Goal: Information Seeking & Learning: Learn about a topic

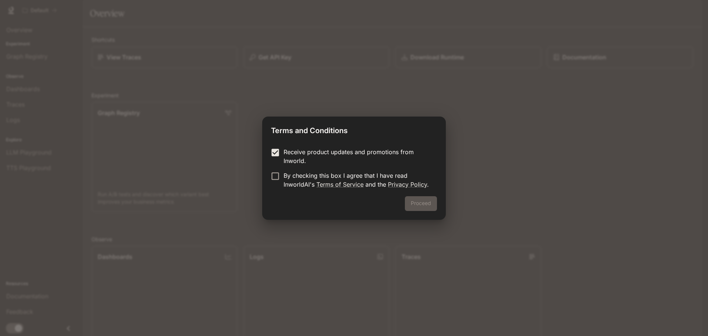
click at [271, 187] on label "By checking this box I agree that I have read InworldAI's Terms of Service and …" at bounding box center [349, 180] width 164 height 18
click at [272, 183] on label "By checking this box I agree that I have read InworldAI's Terms of Service and …" at bounding box center [349, 180] width 164 height 18
click at [417, 202] on button "Proceed" at bounding box center [421, 203] width 32 height 15
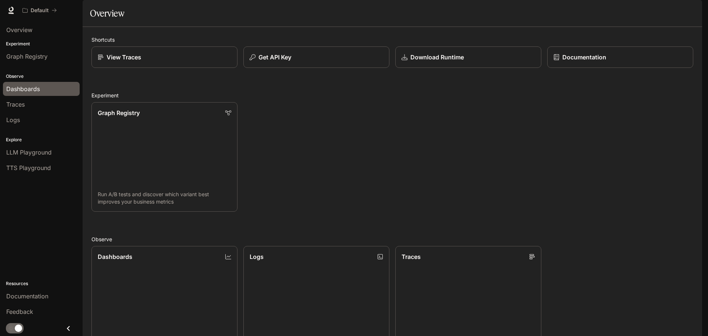
click at [36, 88] on span "Dashboards" at bounding box center [23, 88] width 34 height 9
click at [24, 48] on div "Experiment Graph Registry" at bounding box center [41, 52] width 83 height 27
click at [29, 56] on span "Graph Registry" at bounding box center [26, 56] width 41 height 9
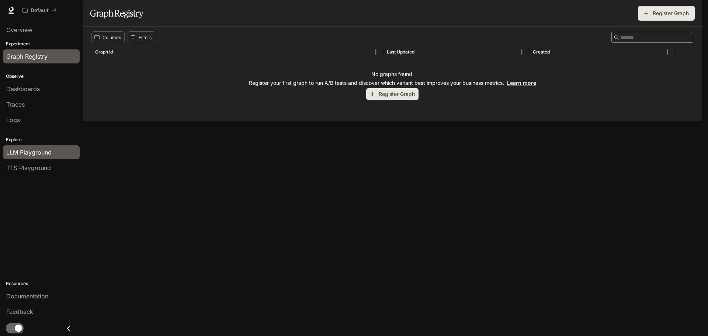
click at [39, 151] on span "LLM Playground" at bounding box center [28, 152] width 45 height 9
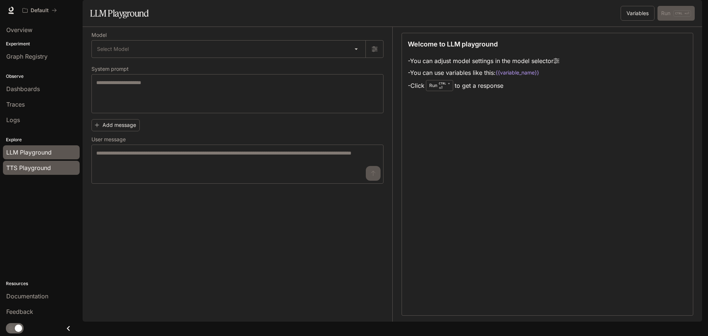
click at [44, 169] on span "TTS Playground" at bounding box center [28, 167] width 45 height 9
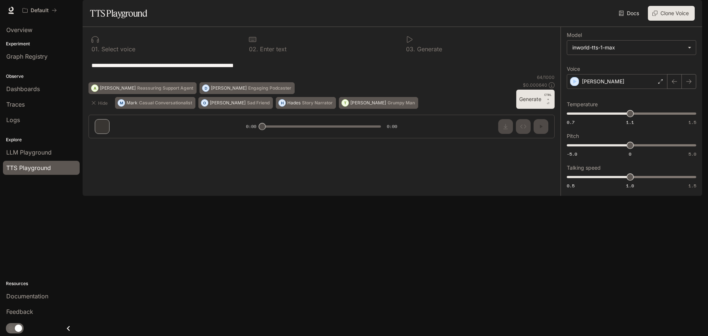
click at [27, 132] on div "Explore LLM Playground TTS Playground" at bounding box center [41, 153] width 83 height 48
click at [26, 127] on li "Logs" at bounding box center [41, 119] width 83 height 15
click at [22, 100] on link "Traces" at bounding box center [41, 104] width 77 height 14
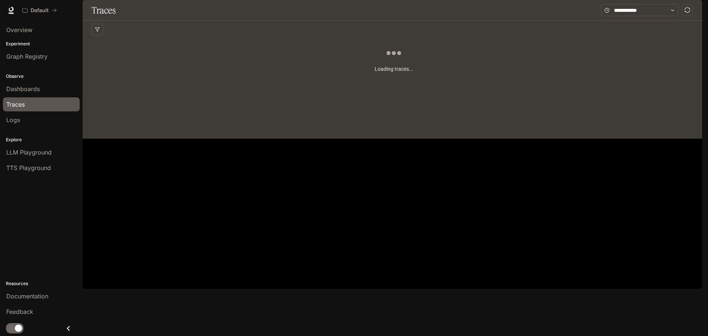
click at [651, 10] on span "Documentation" at bounding box center [658, 10] width 37 height 9
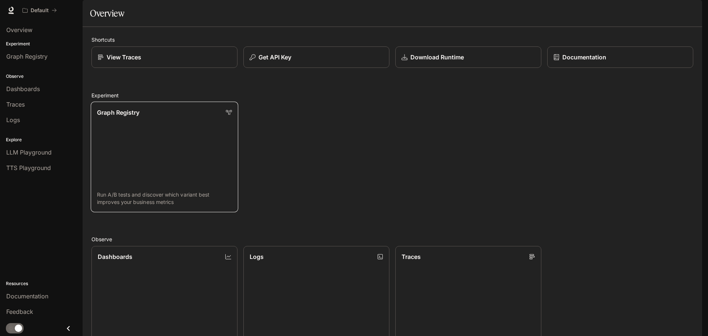
click at [210, 138] on link "Graph Registry Run A/B tests and discover which variant best improves your busi…" at bounding box center [165, 157] width 148 height 111
click at [34, 37] on li "Overview" at bounding box center [41, 29] width 83 height 15
click at [32, 32] on span "Overview" at bounding box center [19, 29] width 26 height 9
click at [31, 36] on link "Overview" at bounding box center [41, 30] width 77 height 14
click at [568, 62] on p "Documentation" at bounding box center [584, 57] width 44 height 9
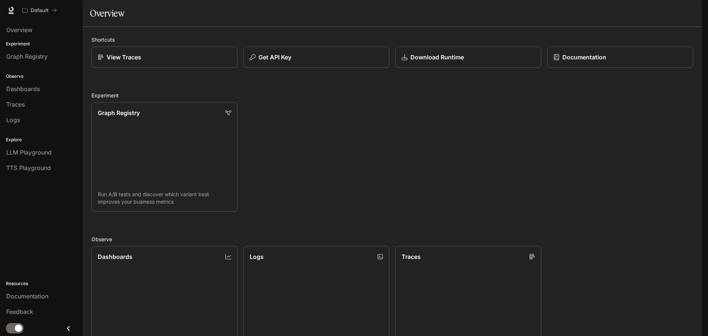
click at [165, 58] on div "Shortcuts View Traces Get API Key Download Runtime Documentation Experiment Gra…" at bounding box center [393, 267] width 620 height 481
click at [167, 68] on link "View Traces" at bounding box center [165, 57] width 148 height 22
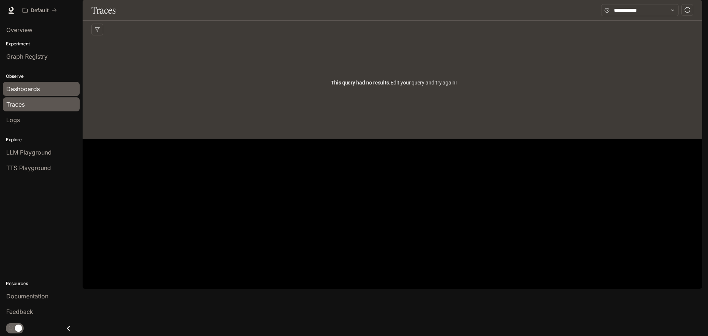
click at [20, 83] on link "Dashboards" at bounding box center [41, 89] width 77 height 14
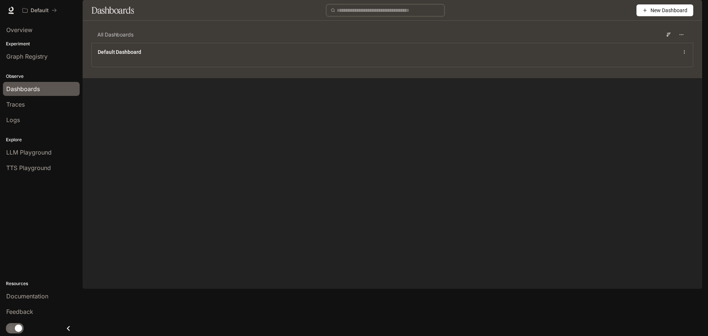
click at [364, 14] on input "text" at bounding box center [388, 10] width 103 height 8
click at [15, 54] on span "Graph Registry" at bounding box center [26, 56] width 41 height 9
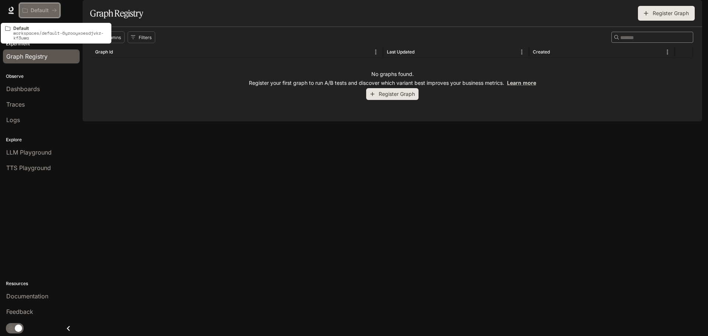
click at [39, 10] on p "Default" at bounding box center [40, 10] width 18 height 6
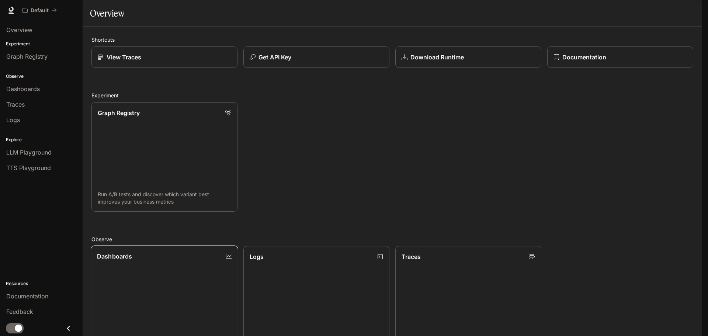
scroll to position [196, 0]
